Goal: Information Seeking & Learning: Understand process/instructions

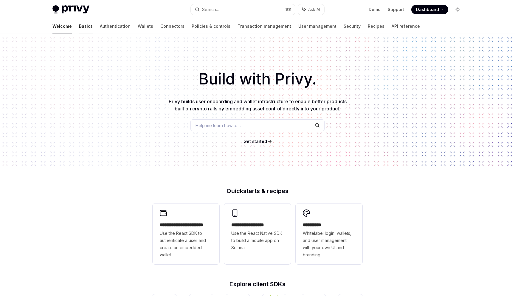
click at [79, 27] on link "Basics" at bounding box center [86, 26] width 14 height 14
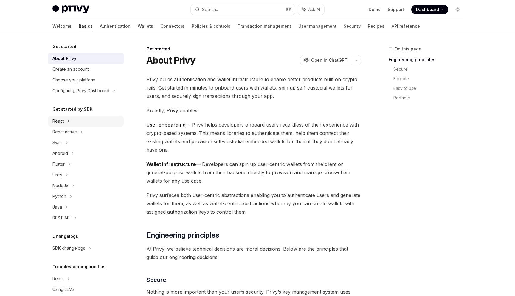
click at [69, 122] on icon at bounding box center [68, 120] width 2 height 7
type textarea "*"
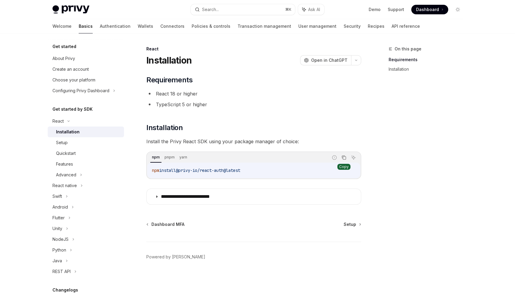
click at [344, 158] on icon "Copy the contents from the code block" at bounding box center [344, 157] width 5 height 5
click at [69, 143] on div "Setup" at bounding box center [88, 142] width 64 height 7
type textarea "*"
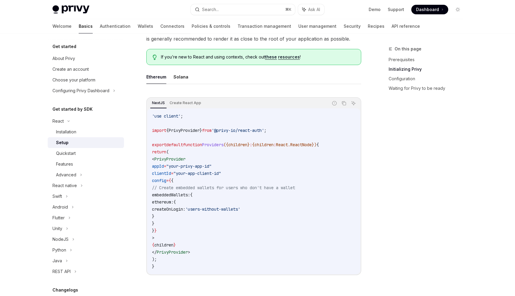
scroll to position [147, 0]
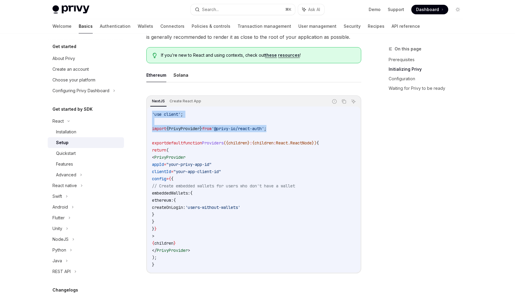
drag, startPoint x: 289, startPoint y: 129, endPoint x: 148, endPoint y: 115, distance: 141.7
click at [148, 115] on div "'use client' ; import { PrivyProvider } from '@privy-io/react-auth' ; export de…" at bounding box center [253, 189] width 213 height 166
copy code "'use client' ; import { PrivyProvider } from '@privy-io/react-auth' ;"
drag, startPoint x: 206, startPoint y: 250, endPoint x: 162, endPoint y: 157, distance: 103.4
click at [162, 157] on code "'use client' ; import { PrivyProvider } from '@privy-io/react-auth' ; export de…" at bounding box center [254, 189] width 204 height 157
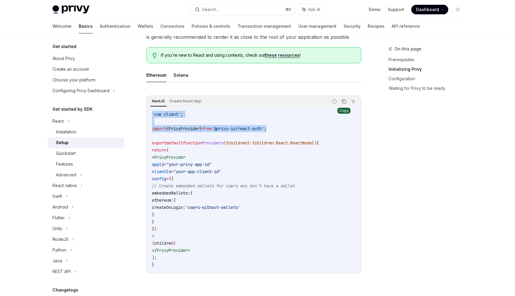
click at [345, 100] on icon "Copy the contents from the code block" at bounding box center [344, 101] width 3 height 3
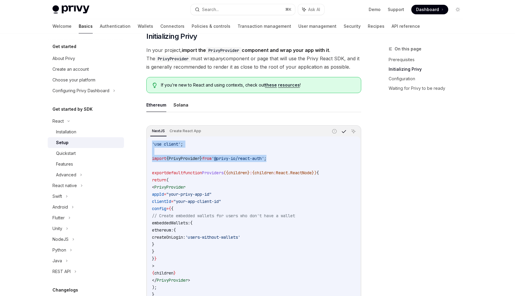
scroll to position [114, 0]
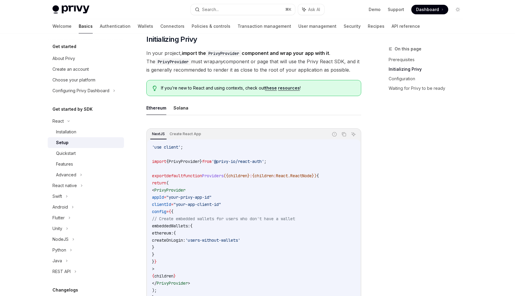
click at [229, 112] on ul "Ethereum Solana" at bounding box center [253, 108] width 215 height 14
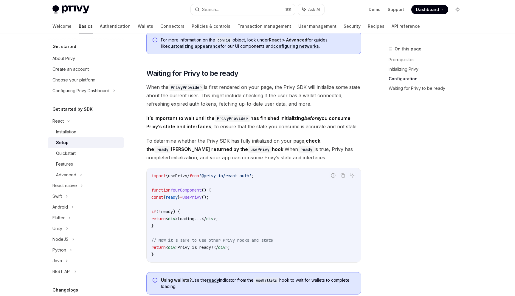
scroll to position [537, 0]
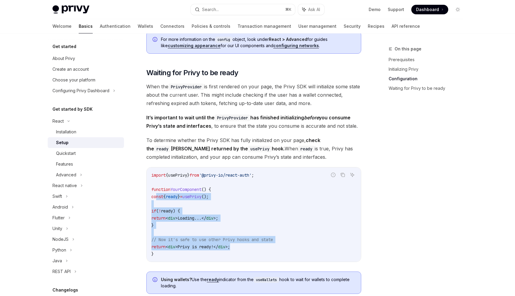
drag, startPoint x: 245, startPoint y: 247, endPoint x: 157, endPoint y: 198, distance: 101.7
click at [157, 198] on code "import { usePrivy } from '@privy-io/react-auth' ; function YourComponent () { c…" at bounding box center [253, 214] width 205 height 86
copy code "const { ready } = usePrivy (); if ( ! ready ) { return < div > Loading... </ di…"
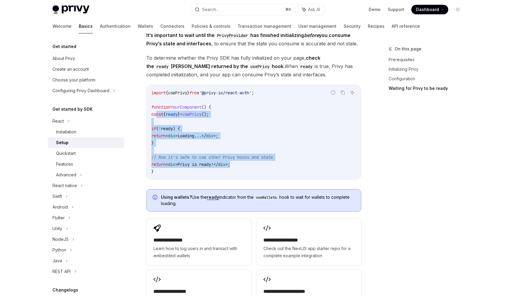
scroll to position [622, 0]
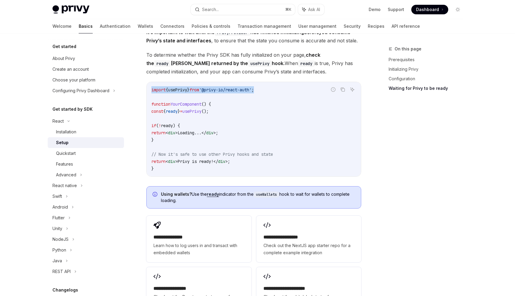
drag, startPoint x: 269, startPoint y: 89, endPoint x: 149, endPoint y: 87, distance: 119.6
click at [149, 87] on div "import { usePrivy } from '@privy-io/react-auth' ; function YourComponent () { c…" at bounding box center [254, 129] width 214 height 94
copy span "import { usePrivy } from '@privy-io/react-auth' ;"
click at [227, 124] on code "import { usePrivy } from '@privy-io/react-auth' ; function YourComponent () { c…" at bounding box center [253, 129] width 205 height 86
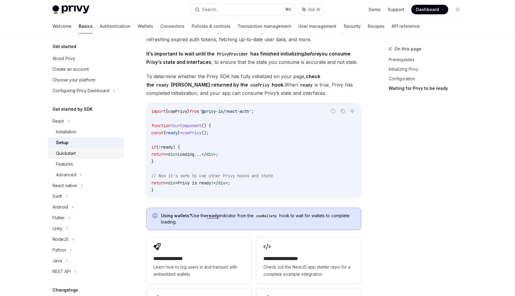
scroll to position [597, 0]
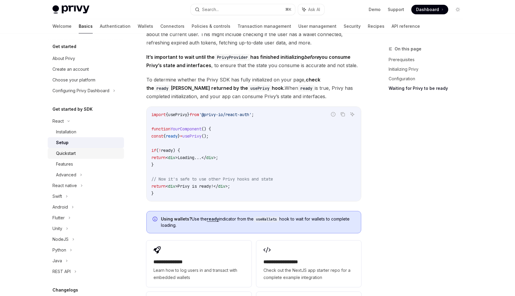
click at [63, 154] on div "Quickstart" at bounding box center [66, 153] width 20 height 7
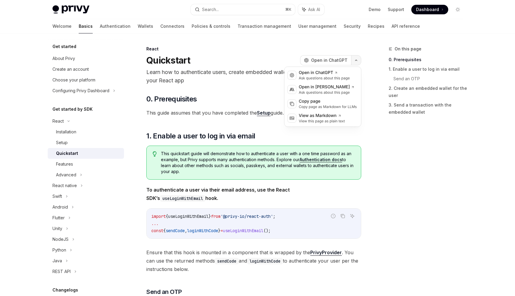
click at [354, 61] on button "button" at bounding box center [356, 60] width 10 height 10
click at [412, 155] on div "On this page 0. Prerequisites 1. Enable a user to log in via email Send an OTP …" at bounding box center [422, 170] width 91 height 250
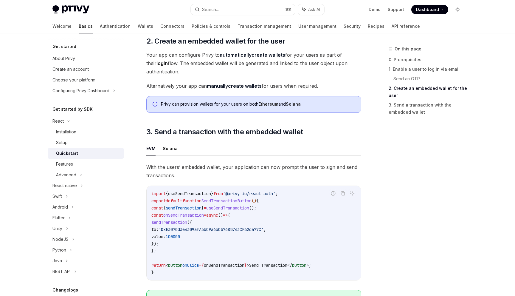
scroll to position [430, 0]
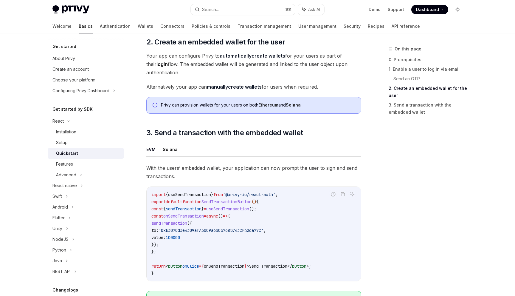
click at [415, 190] on div "On this page 0. Prerequisites 1. Enable a user to log in via email Send an OTP …" at bounding box center [422, 170] width 91 height 250
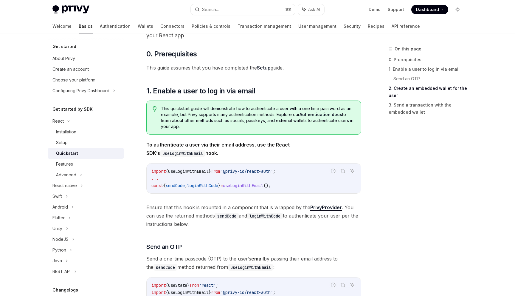
scroll to position [0, 0]
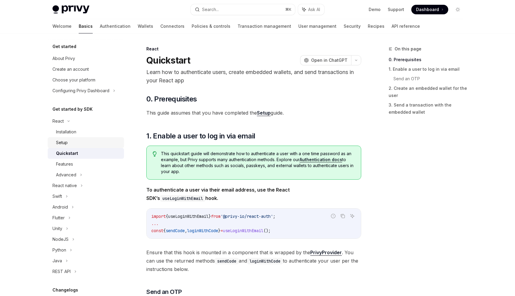
click at [65, 147] on link "Setup" at bounding box center [86, 142] width 76 height 11
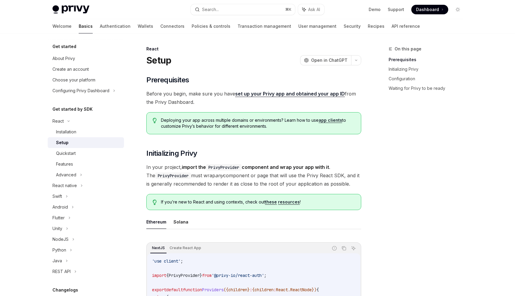
click at [416, 161] on div "On this page Prerequisites Initializing Privy Configuration Waiting for Privy t…" at bounding box center [422, 170] width 91 height 250
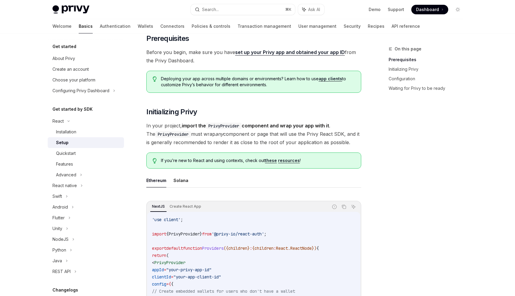
scroll to position [55, 0]
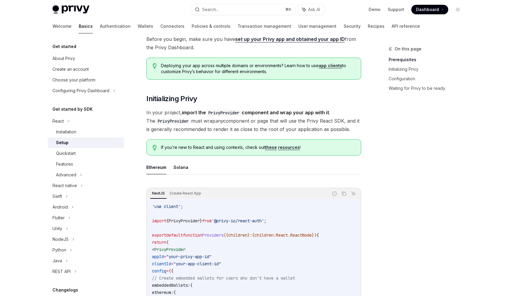
click at [267, 147] on link "these" at bounding box center [271, 147] width 12 height 5
click at [287, 147] on link "resources" at bounding box center [289, 147] width 22 height 5
click at [413, 184] on div "On this page Prerequisites Initializing Privy Configuration Waiting for Privy t…" at bounding box center [422, 170] width 91 height 250
click at [280, 98] on h2 "​ Initializing Privy" at bounding box center [253, 99] width 215 height 10
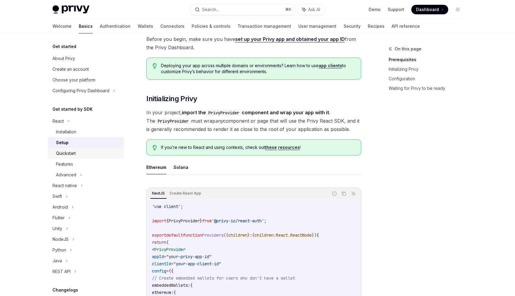
click at [66, 154] on div "Quickstart" at bounding box center [66, 153] width 20 height 7
type textarea "*"
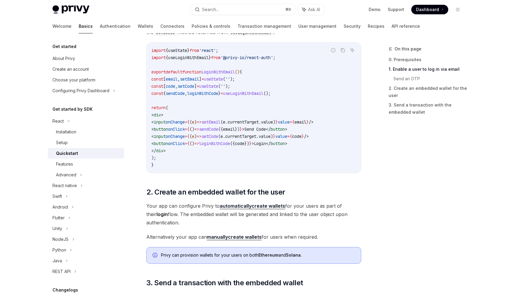
scroll to position [286, 0]
